Goal: Task Accomplishment & Management: Manage account settings

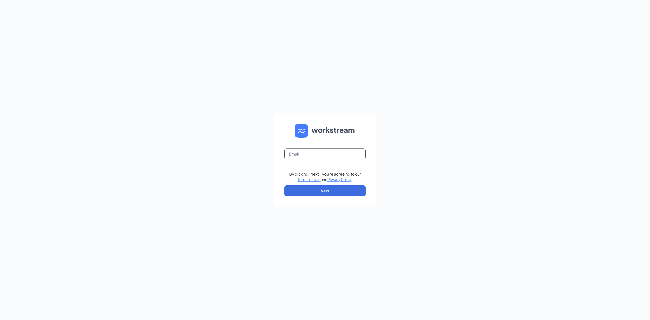
click at [329, 154] on input "text" at bounding box center [325, 154] width 81 height 11
type input "[EMAIL_ADDRESS][DOMAIN_NAME]"
click at [322, 190] on button "Next" at bounding box center [325, 190] width 81 height 11
